Goal: Task Accomplishment & Management: Use online tool/utility

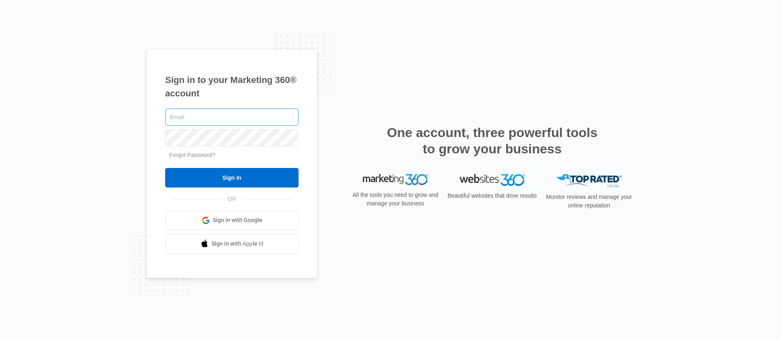
click at [212, 117] on input "text" at bounding box center [231, 117] width 133 height 17
type input "[PERSON_NAME][EMAIL_ADDRESS][PERSON_NAME][DOMAIN_NAME]"
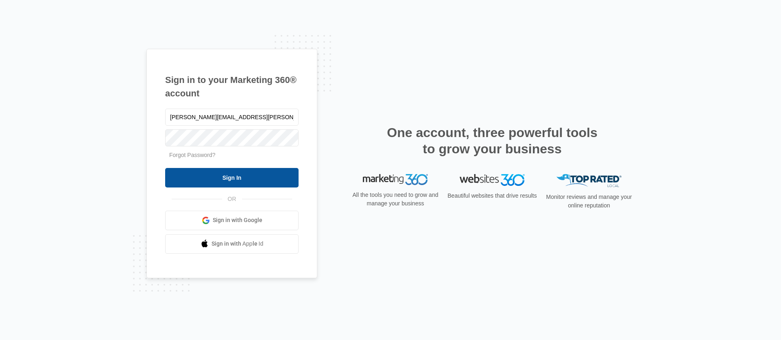
click at [241, 180] on input "Sign In" at bounding box center [231, 178] width 133 height 20
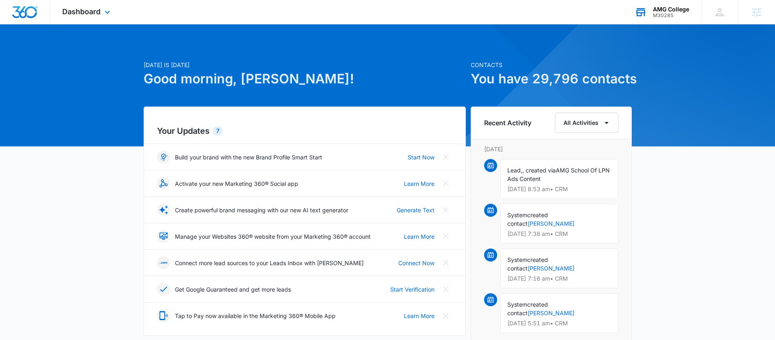
click at [662, 10] on div "AMG College" at bounding box center [671, 9] width 36 height 7
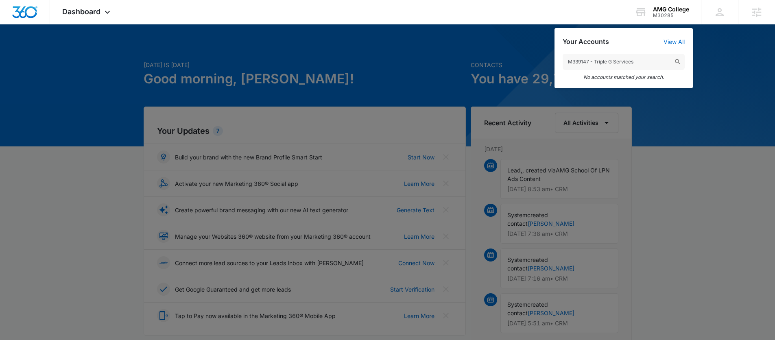
drag, startPoint x: 605, startPoint y: 61, endPoint x: 717, endPoint y: 63, distance: 111.1
click at [715, 24] on nav "Dashboard Apps Reputation Websites Forms CRM Email Social Shop Content Ads Inte…" at bounding box center [387, 12] width 775 height 24
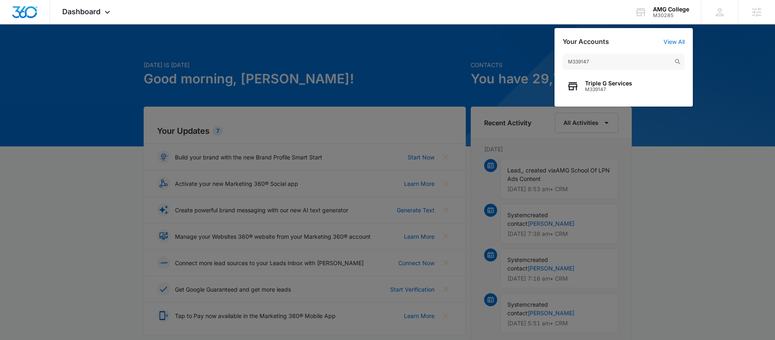
type input "M339147"
click at [606, 83] on span "Triple G Services" at bounding box center [608, 83] width 47 height 7
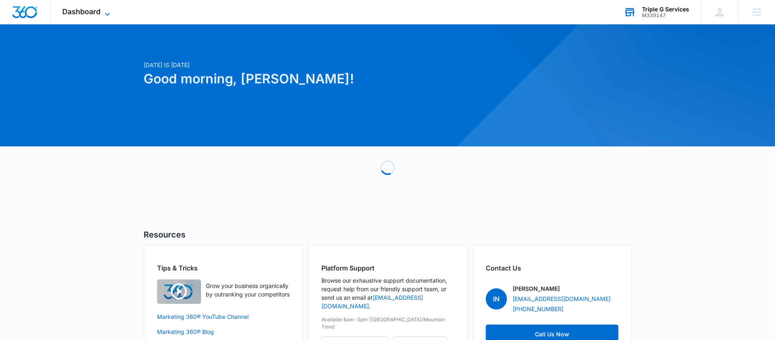
click at [83, 11] on span "Dashboard" at bounding box center [81, 11] width 38 height 9
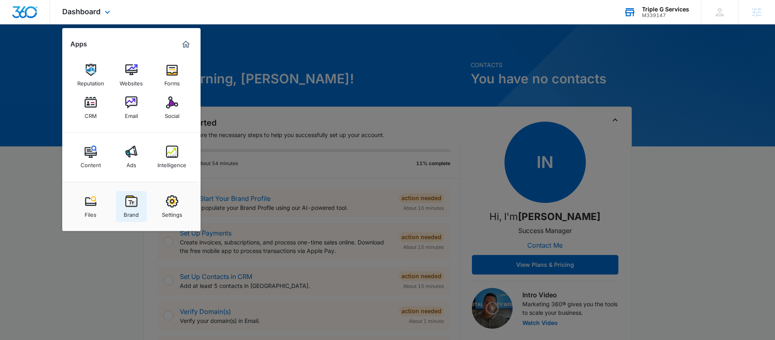
click at [137, 208] on div "Brand" at bounding box center [131, 213] width 15 height 11
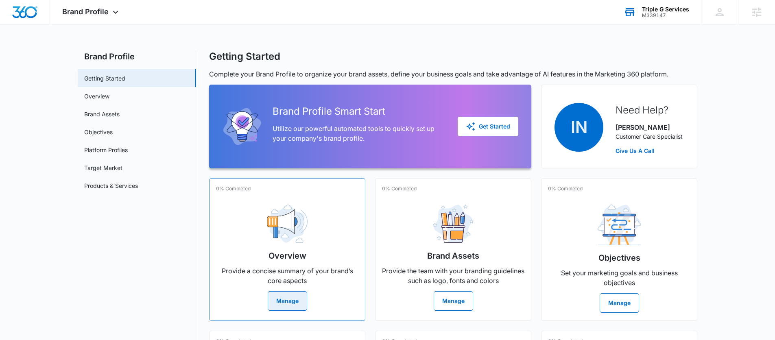
click at [284, 302] on button "Manage" at bounding box center [287, 301] width 39 height 20
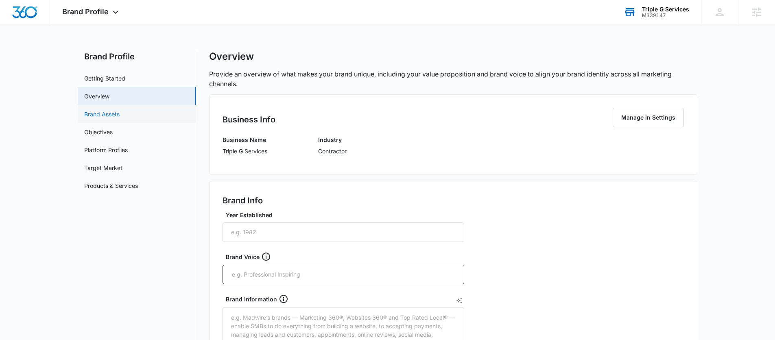
click at [101, 118] on link "Brand Assets" at bounding box center [101, 114] width 35 height 9
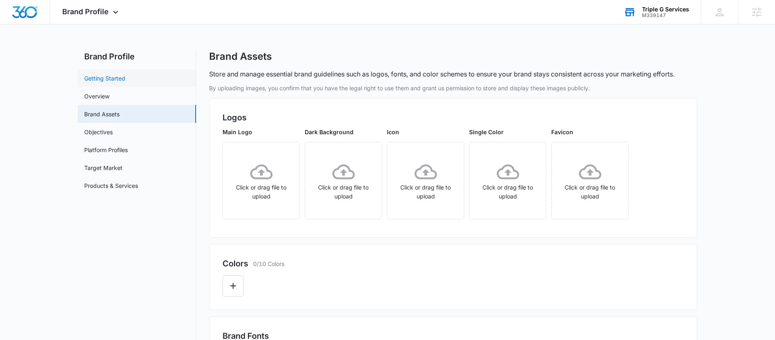
click at [108, 75] on link "Getting Started" at bounding box center [104, 78] width 41 height 9
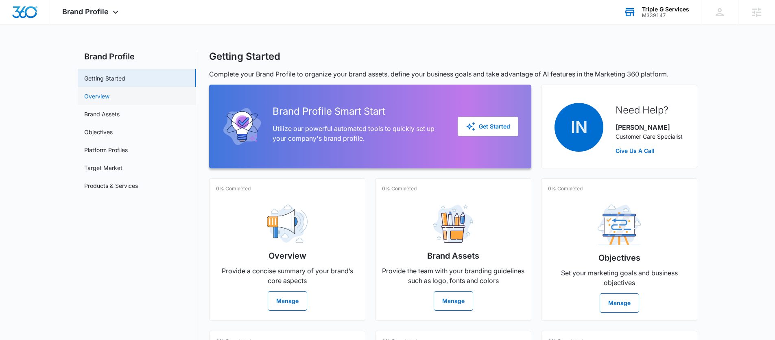
click at [91, 92] on link "Overview" at bounding box center [96, 96] width 25 height 9
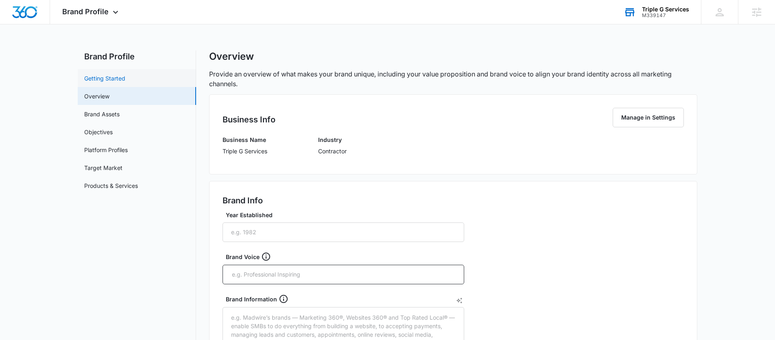
click at [107, 81] on link "Getting Started" at bounding box center [104, 78] width 41 height 9
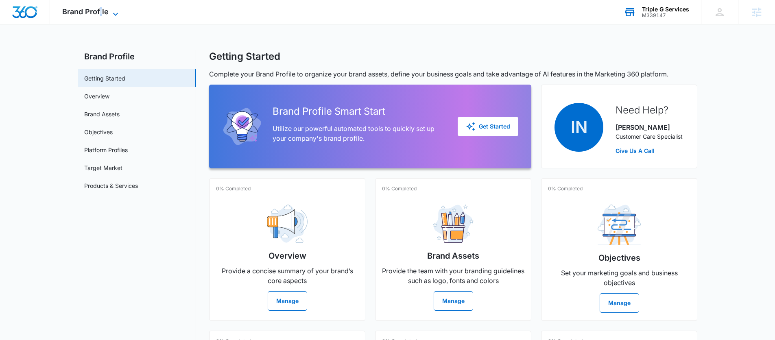
click at [101, 13] on span "Brand Profile" at bounding box center [85, 11] width 46 height 9
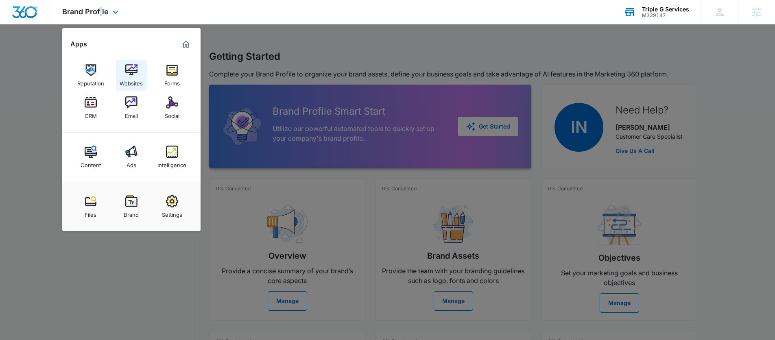
click at [131, 73] on img at bounding box center [131, 70] width 12 height 12
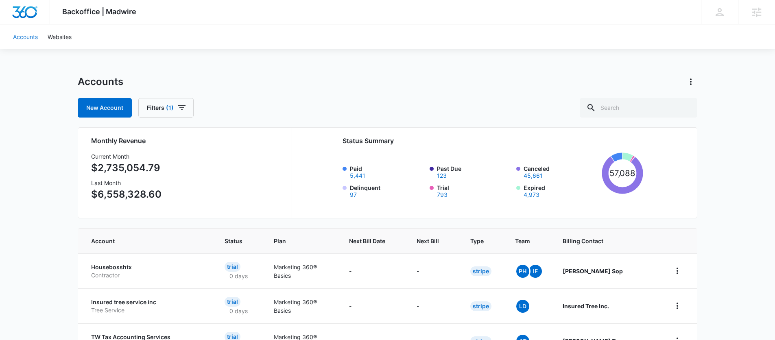
click at [33, 33] on link "Accounts" at bounding box center [25, 36] width 35 height 25
click at [636, 103] on input "text" at bounding box center [639, 108] width 118 height 20
paste input "M339147"
type input "M339147"
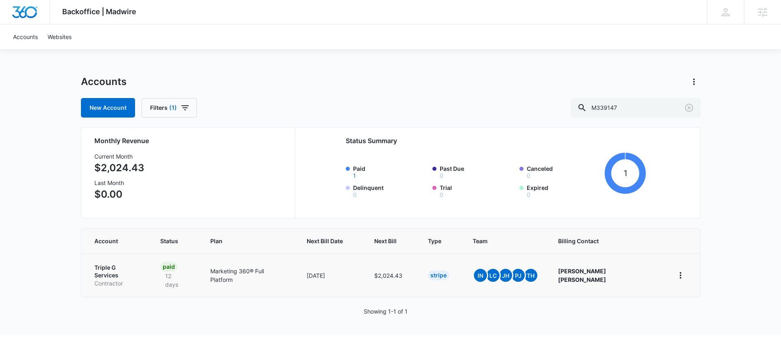
click at [115, 267] on p "Triple G Services" at bounding box center [117, 272] width 46 height 16
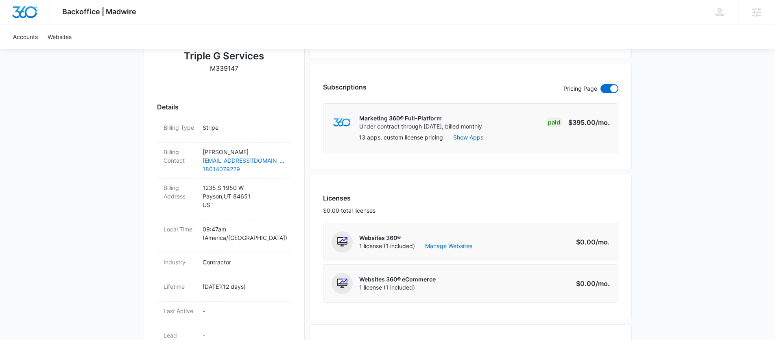
scroll to position [199, 0]
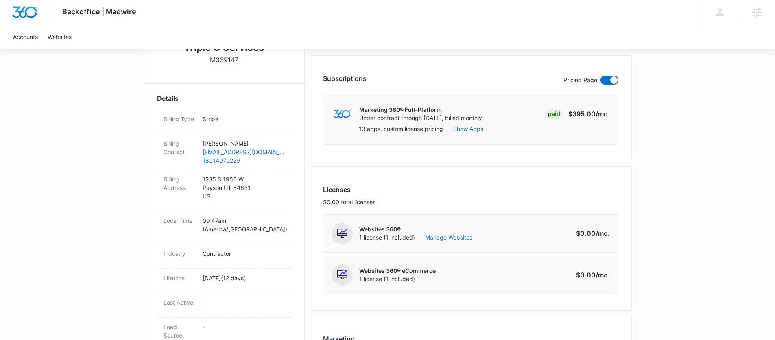
click at [451, 238] on link "Manage Websites" at bounding box center [448, 238] width 47 height 8
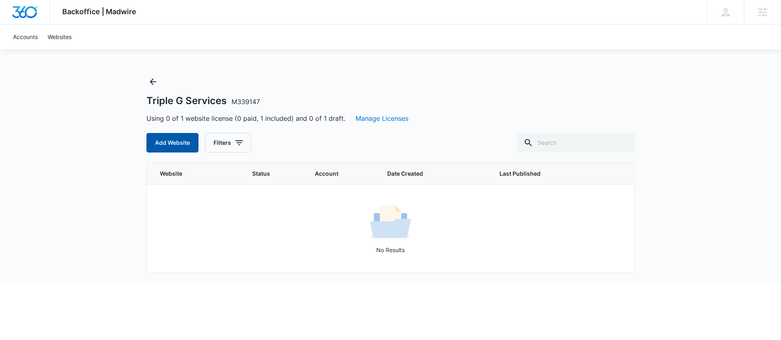
click at [157, 141] on button "Add Website" at bounding box center [172, 143] width 52 height 20
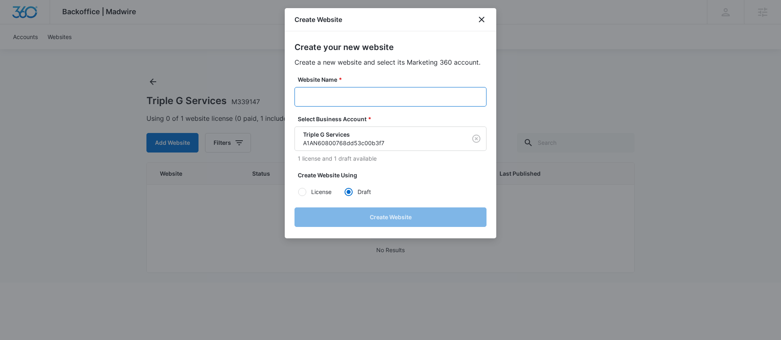
click at [363, 93] on input "Website Name *" at bounding box center [391, 97] width 192 height 20
paste input "M339147 - Triple G Services"
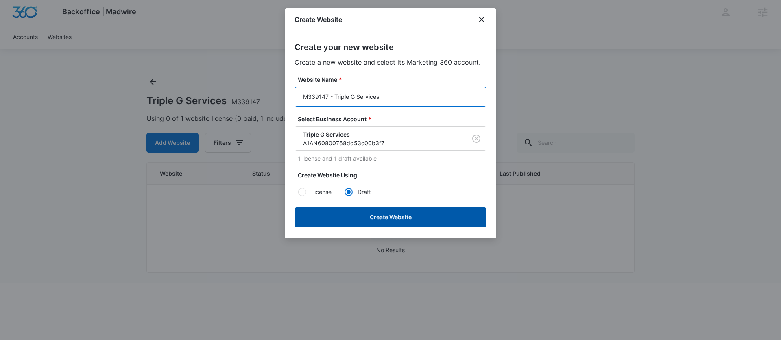
type input "M339147 - Triple G Services"
click at [398, 217] on button "Create Website" at bounding box center [391, 218] width 192 height 20
